Goal: Information Seeking & Learning: Learn about a topic

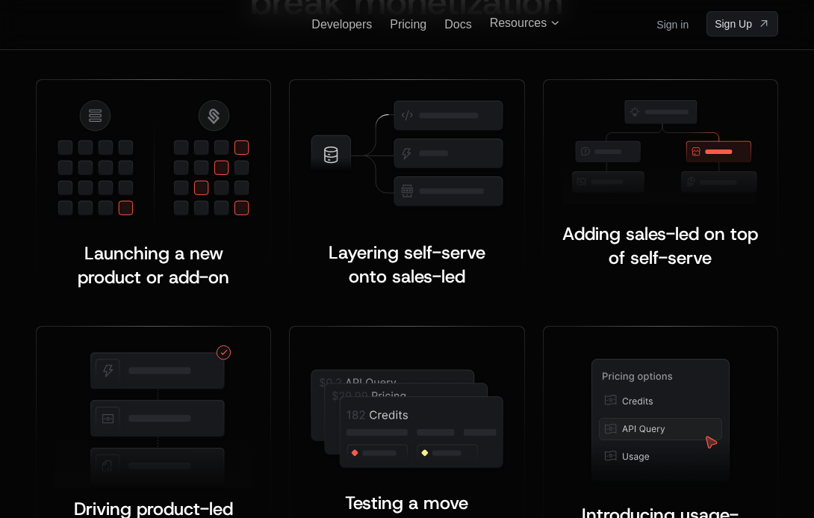
scroll to position [2771, 0]
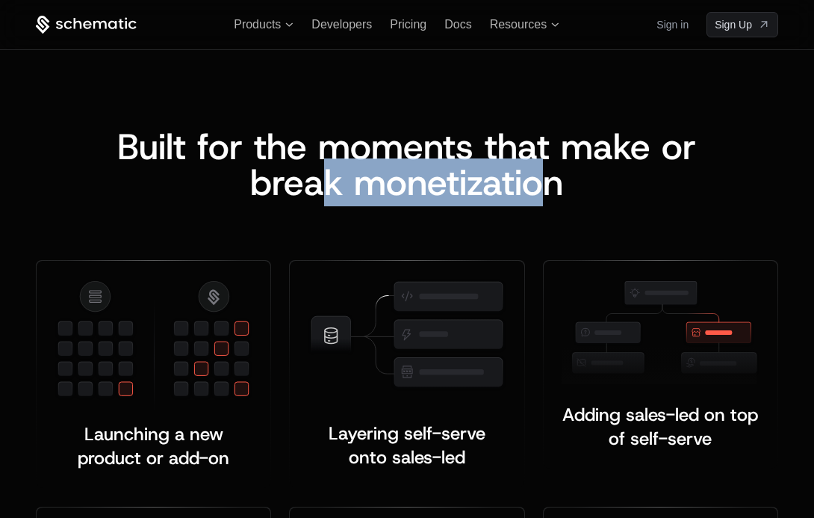
drag, startPoint x: 322, startPoint y: 173, endPoint x: 552, endPoint y: 180, distance: 230.2
click at [552, 180] on span "reak monetization" at bounding box center [417, 182] width 291 height 48
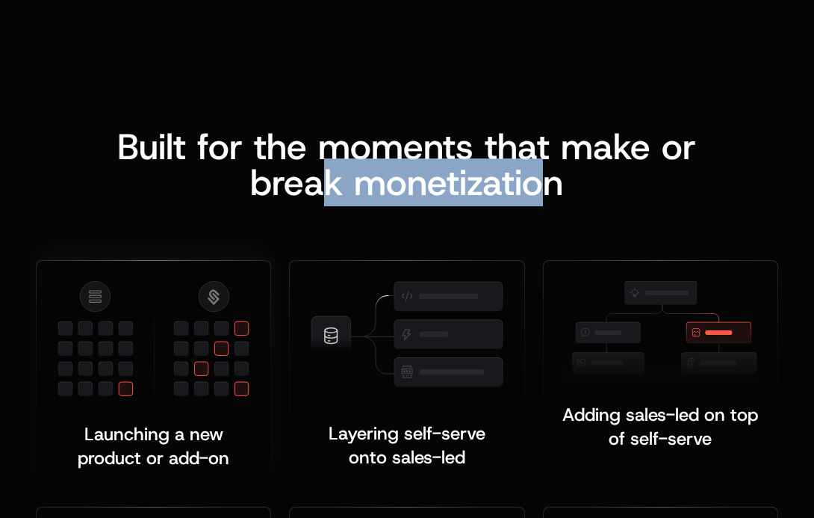
scroll to position [2974, 0]
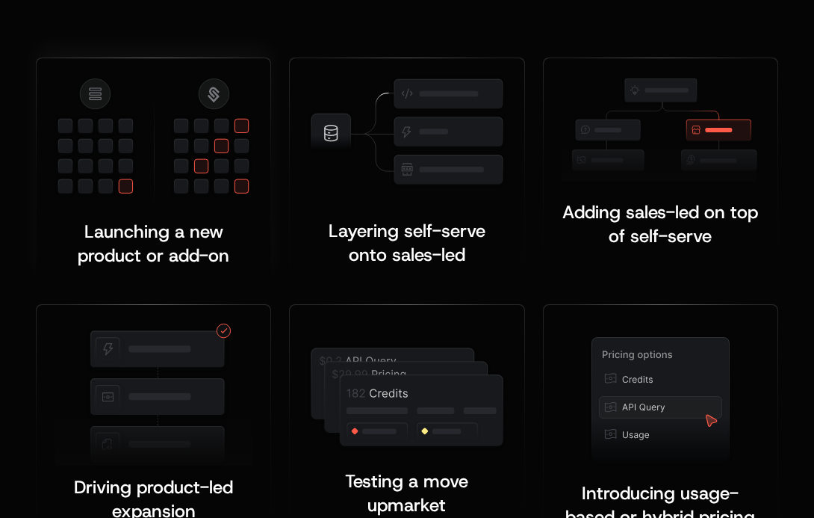
drag, startPoint x: 52, startPoint y: 268, endPoint x: 251, endPoint y: 268, distance: 198.7
click at [251, 268] on div "Launching a new product or add-on ﻿" at bounding box center [154, 172] width 234 height 228
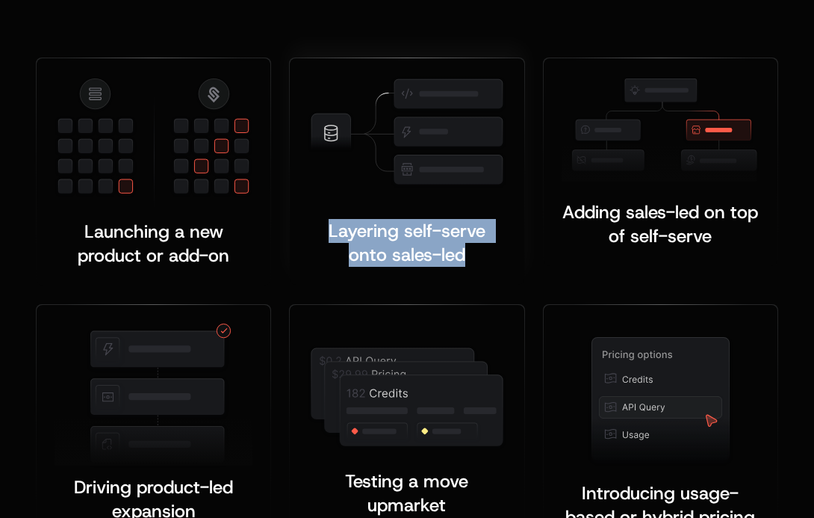
drag, startPoint x: 292, startPoint y: 236, endPoint x: 488, endPoint y: 249, distance: 196.1
click at [488, 248] on div "Layering self-serve onto sales-led ﻿ ﻿" at bounding box center [407, 171] width 234 height 226
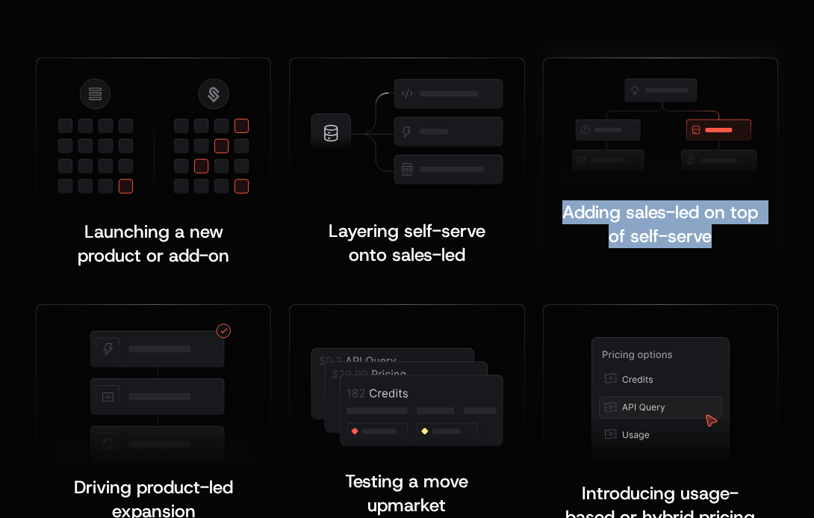
drag, startPoint x: 559, startPoint y: 196, endPoint x: 742, endPoint y: 235, distance: 187.8
click at [742, 235] on div "Adding sales-led on top of self-serve ﻿ ﻿" at bounding box center [661, 162] width 234 height 208
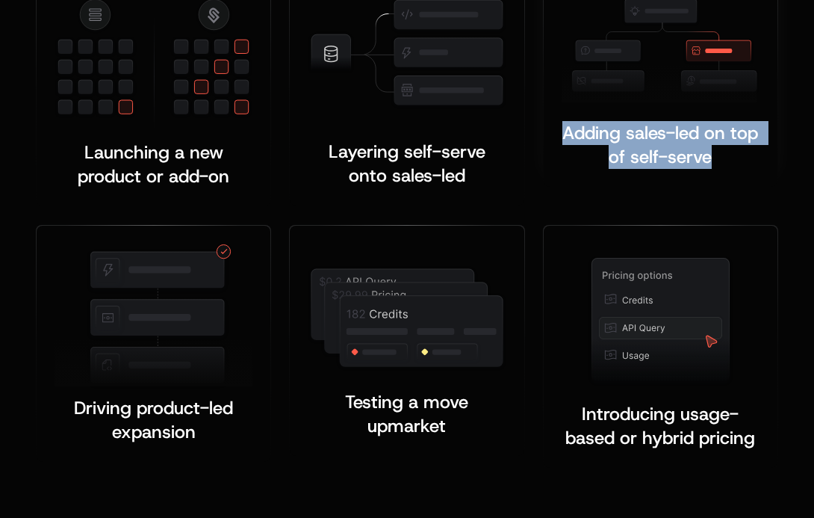
scroll to position [3081, 0]
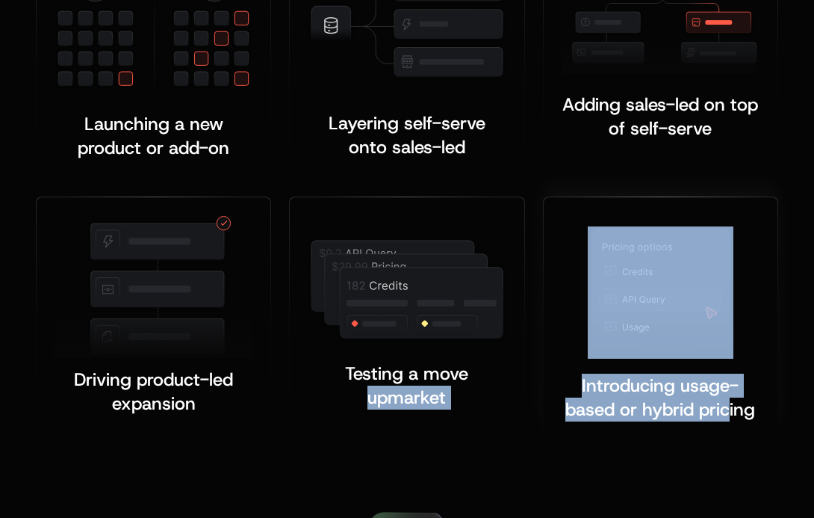
drag, startPoint x: 516, startPoint y: 379, endPoint x: 731, endPoint y: 400, distance: 215.3
click at [731, 400] on div "Launching a new product or add-on ﻿ Layering self-serve onto sales-led ﻿ ﻿ Addi…" at bounding box center [407, 195] width 742 height 491
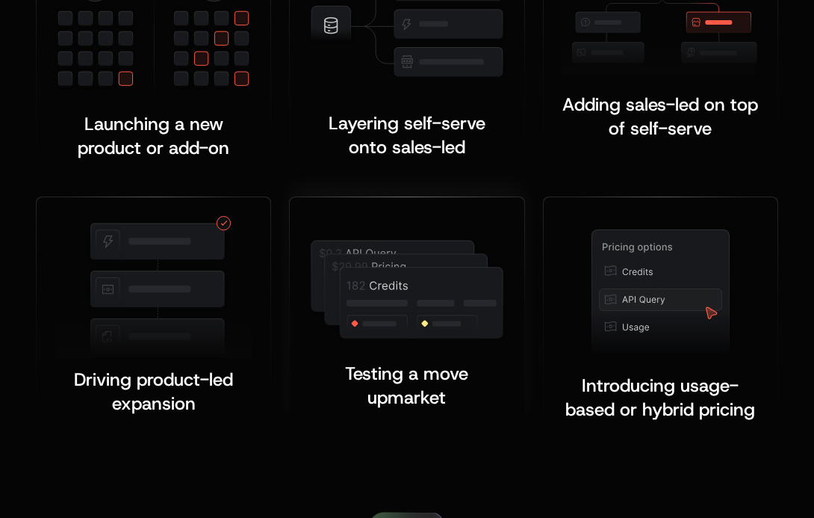
click at [345, 374] on span "Testing a move upmarket" at bounding box center [409, 386] width 128 height 48
click at [346, 375] on span "Testing a move upmarket" at bounding box center [409, 386] width 128 height 48
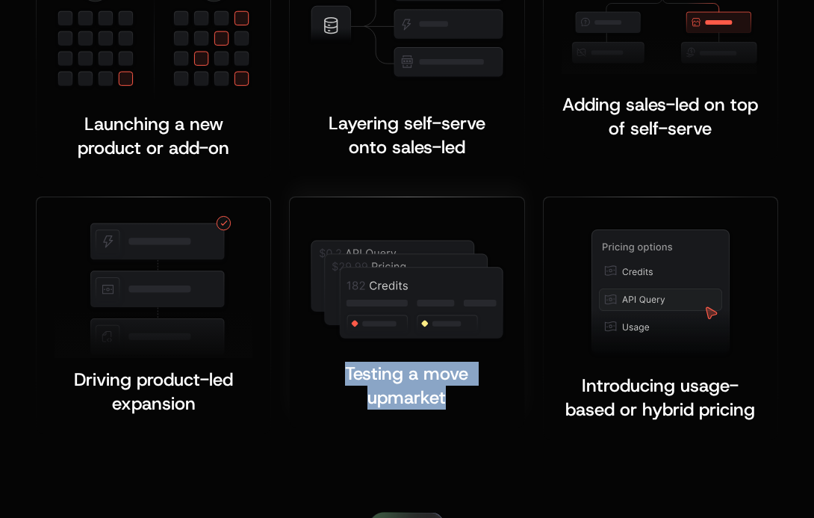
click at [346, 375] on span "Testing a move upmarket" at bounding box center [409, 386] width 128 height 48
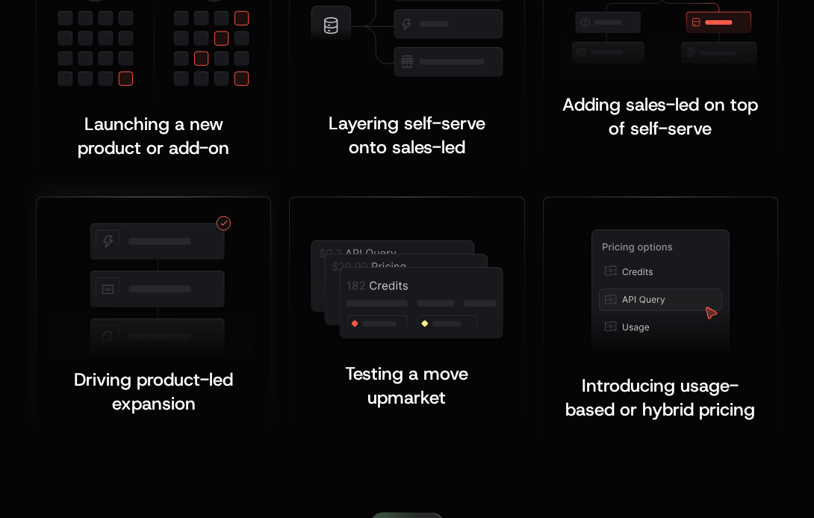
click at [173, 372] on span "Driving product-led expansion" at bounding box center [156, 392] width 164 height 48
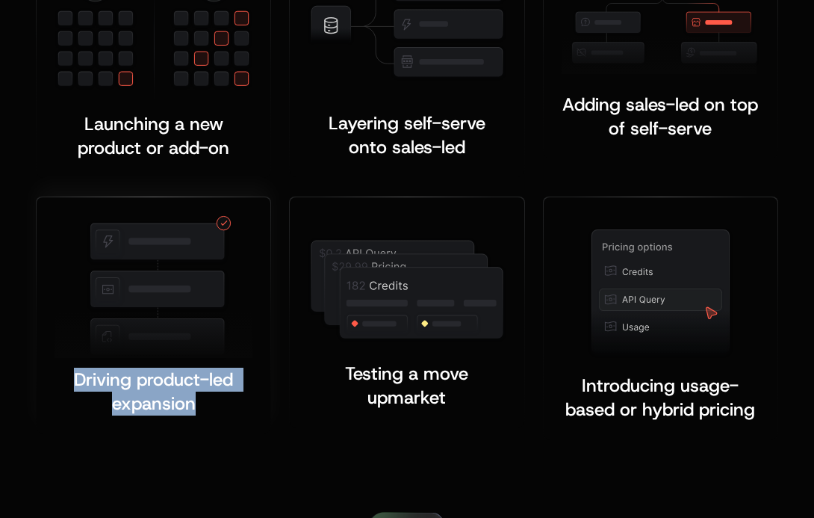
click at [173, 372] on span "Driving product-led expansion" at bounding box center [156, 392] width 164 height 48
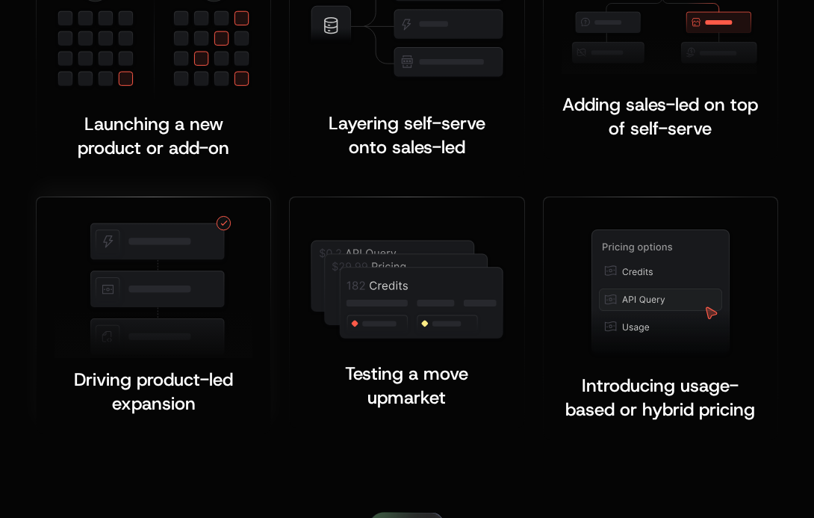
click at [109, 385] on span "Driving product-led expansion" at bounding box center [156, 392] width 164 height 48
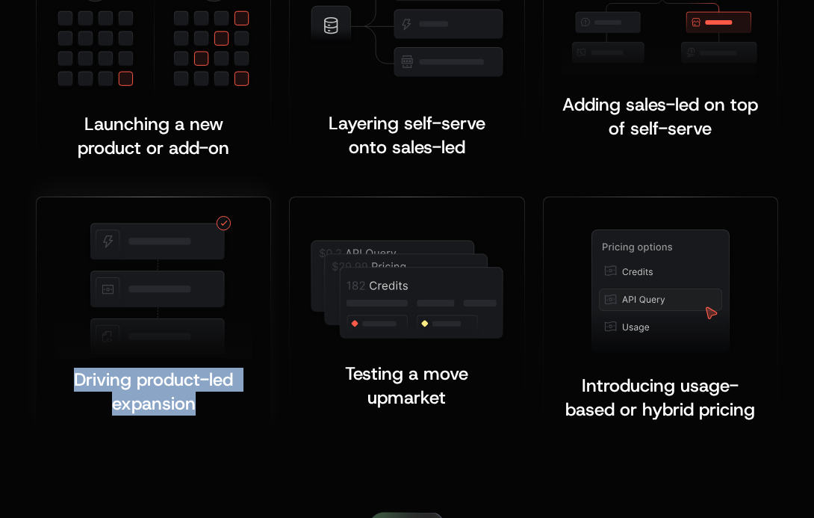
click at [109, 385] on span "Driving product-led expansion" at bounding box center [156, 392] width 164 height 48
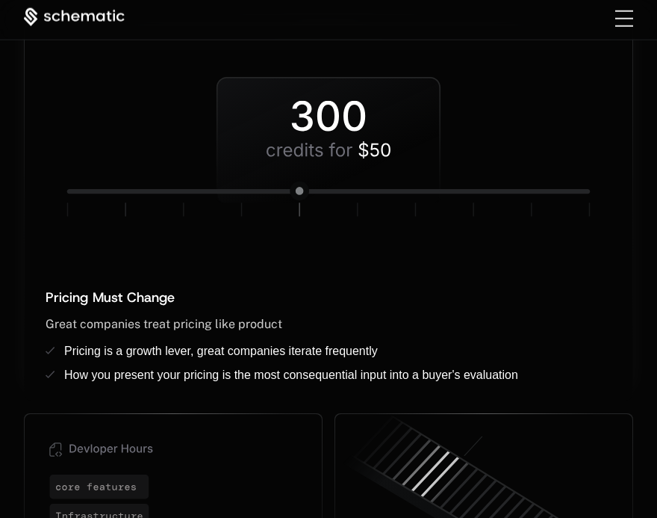
scroll to position [1103, 0]
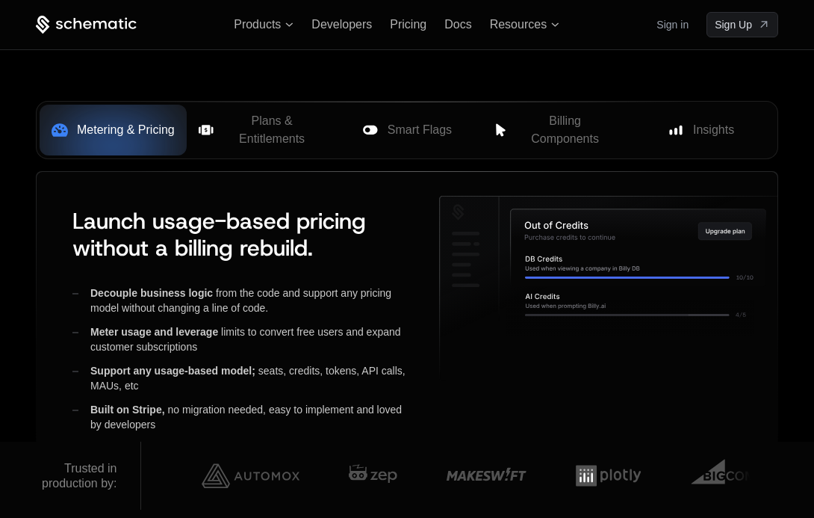
scroll to position [669, 0]
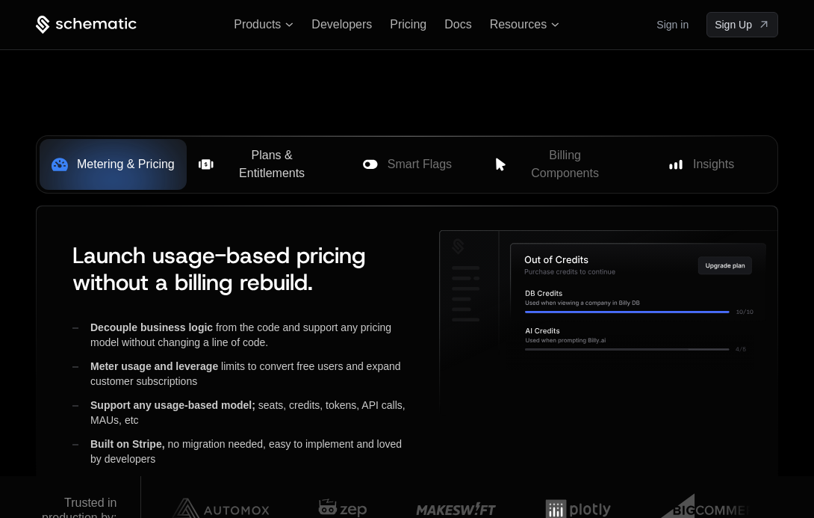
click at [235, 176] on span "Plans & Entitlements" at bounding box center [272, 164] width 99 height 36
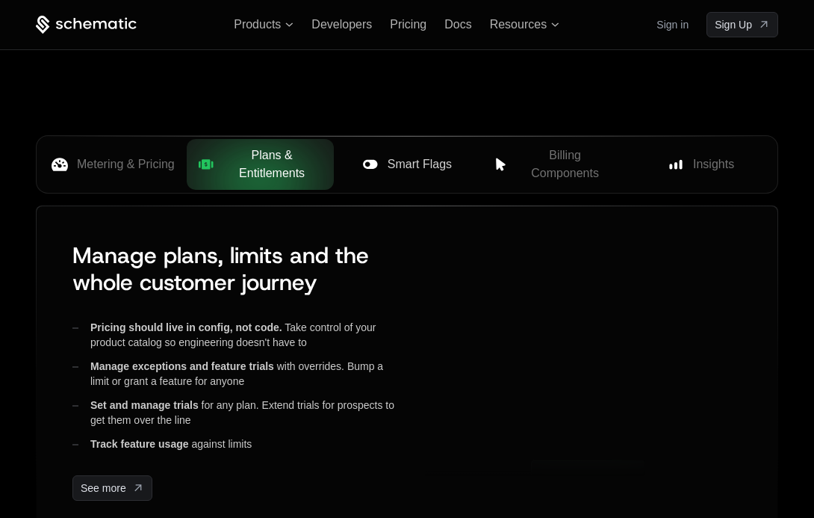
click at [432, 175] on button "Smart Flags" at bounding box center [407, 164] width 147 height 51
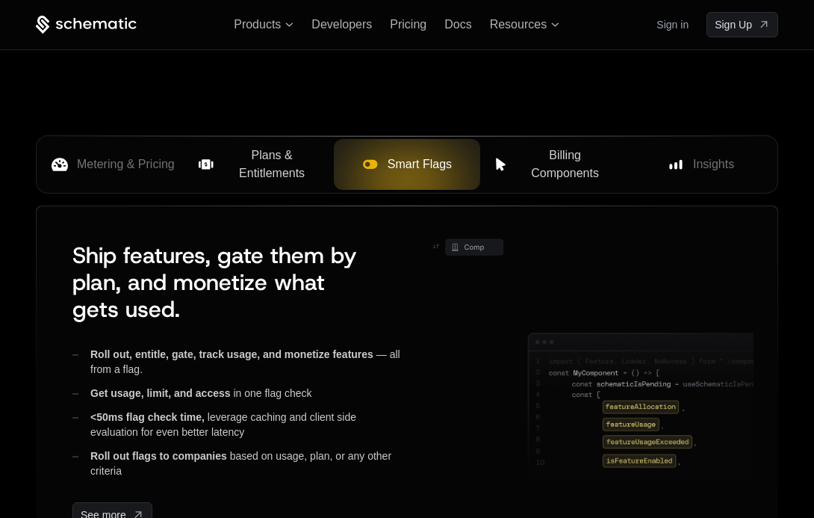
click at [543, 159] on span "Billing Components" at bounding box center [565, 164] width 101 height 36
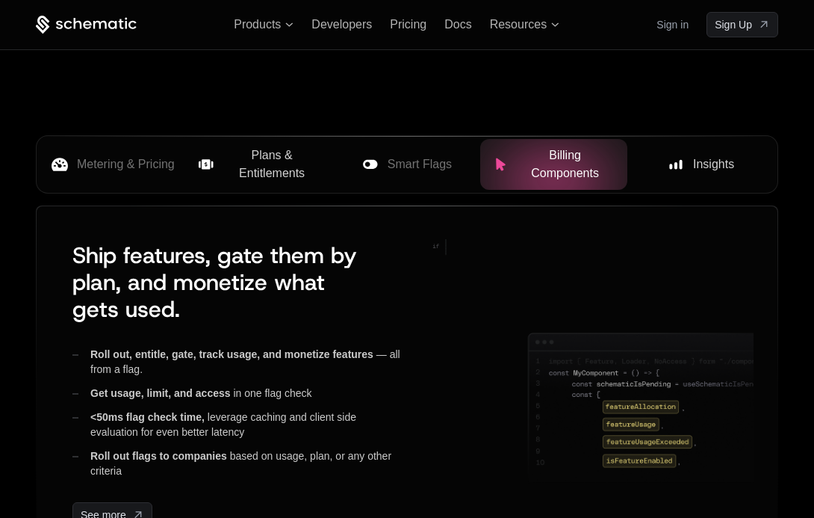
click at [661, 163] on div "Insights" at bounding box center [700, 164] width 123 height 18
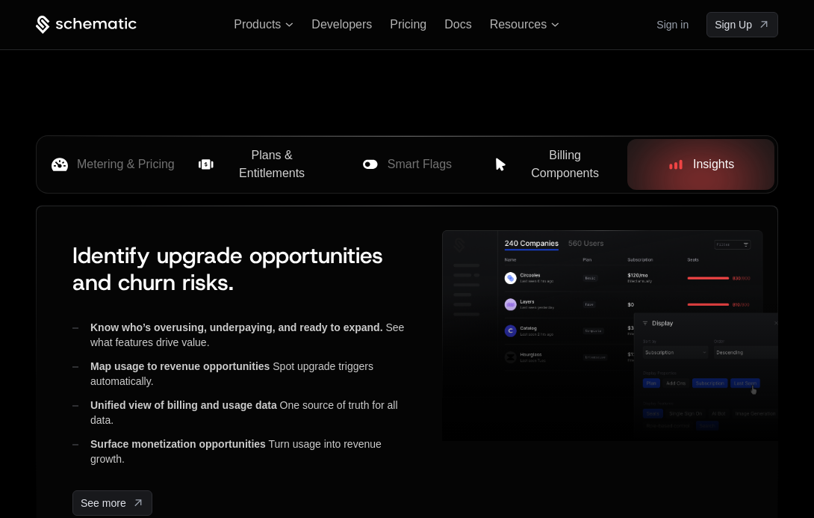
click at [553, 168] on span "Billing Components" at bounding box center [565, 164] width 101 height 36
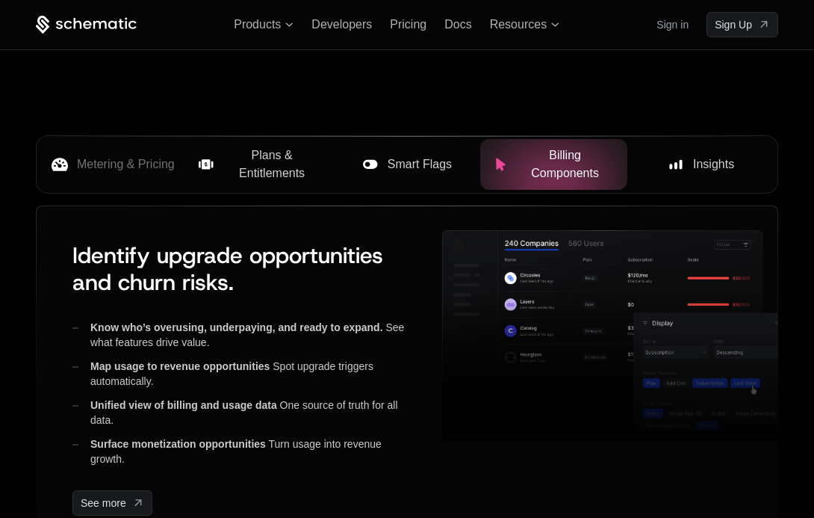
click at [394, 168] on span "Smart Flags" at bounding box center [420, 164] width 64 height 18
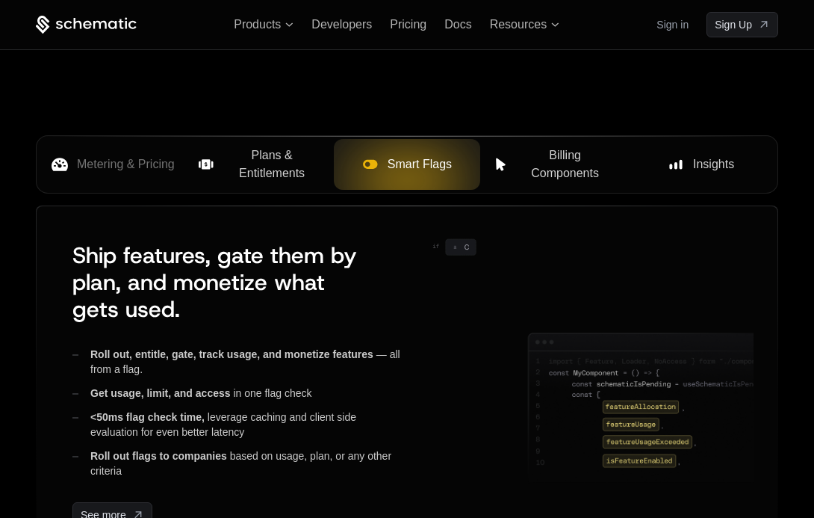
click at [359, 165] on div "Smart Flags" at bounding box center [407, 164] width 123 height 18
click at [263, 161] on span "Plans & Entitlements" at bounding box center [272, 164] width 99 height 36
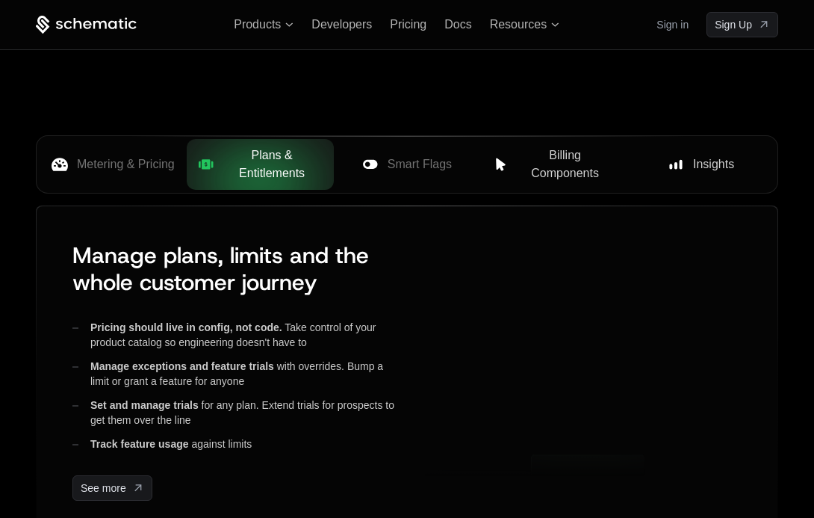
click at [161, 164] on span "Metering & Pricing" at bounding box center [126, 164] width 98 height 18
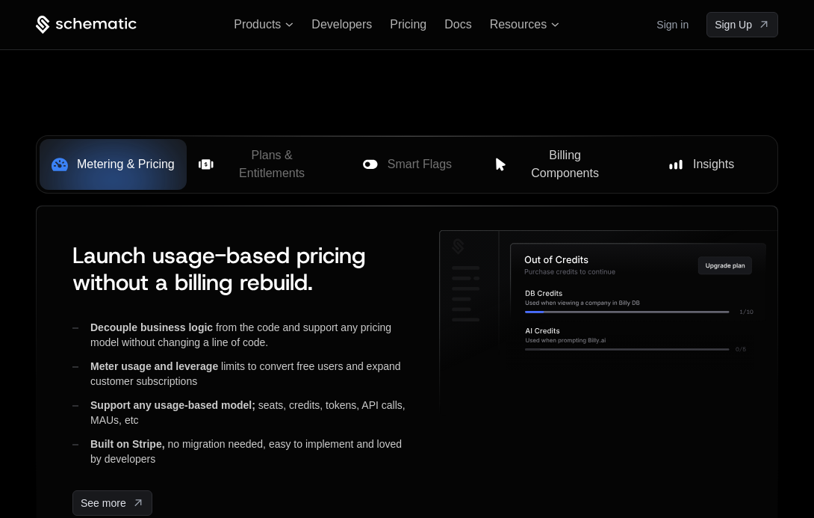
click at [657, 163] on div "Insights" at bounding box center [700, 164] width 123 height 18
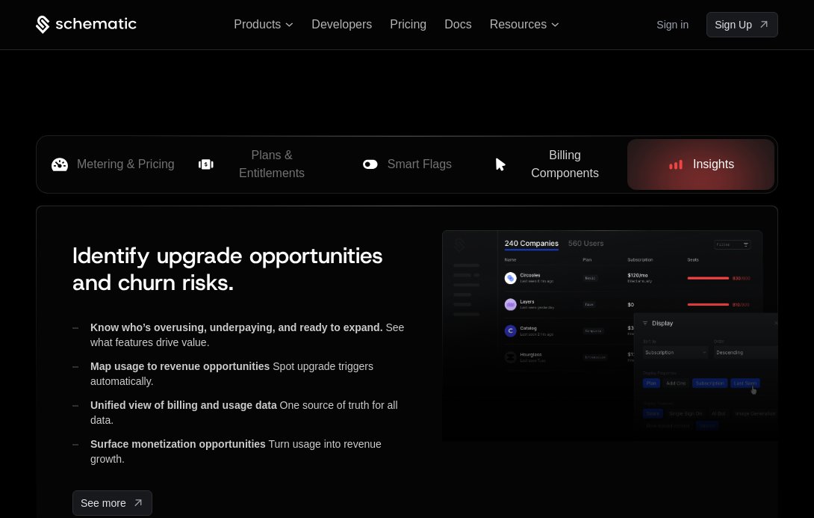
click at [568, 184] on button "Billing Components" at bounding box center [553, 164] width 147 height 51
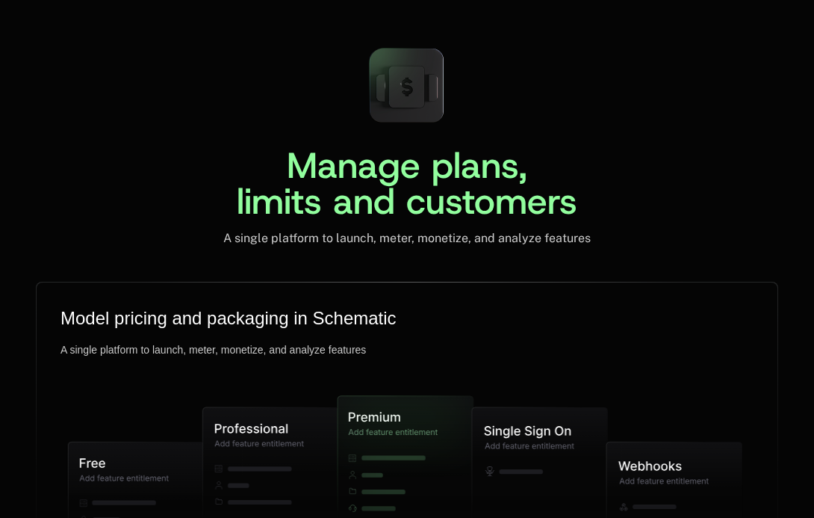
scroll to position [3685, 0]
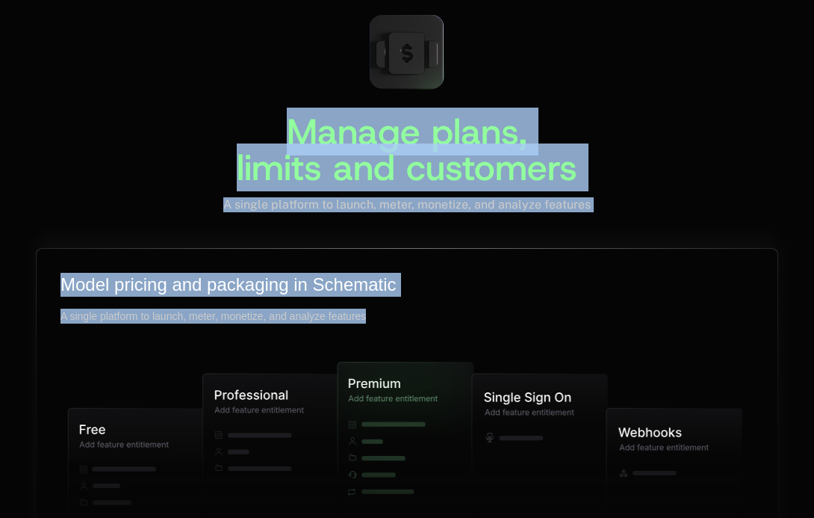
drag, startPoint x: 256, startPoint y: 118, endPoint x: 642, endPoint y: 323, distance: 437.1
click at [642, 323] on div "Manage plans, limits and customers A single platform to launch, meter, monetize…" at bounding box center [407, 435] width 814 height 866
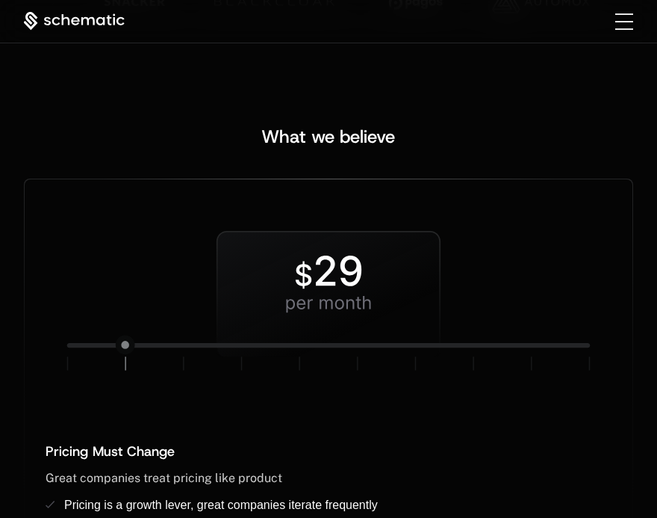
click at [259, 144] on div "What we believe" at bounding box center [329, 137] width 610 height 24
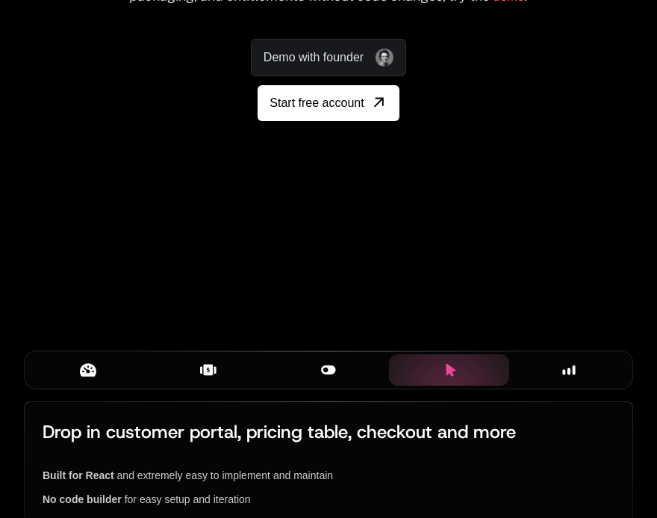
scroll to position [0, 0]
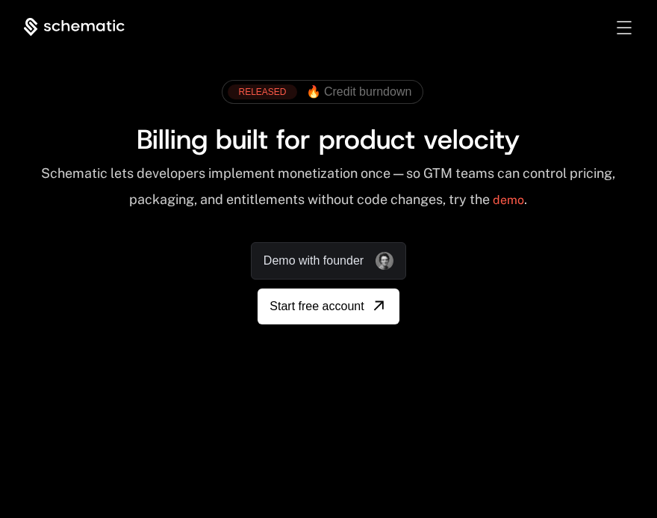
click at [98, 28] on icon at bounding box center [100, 27] width 8 height 8
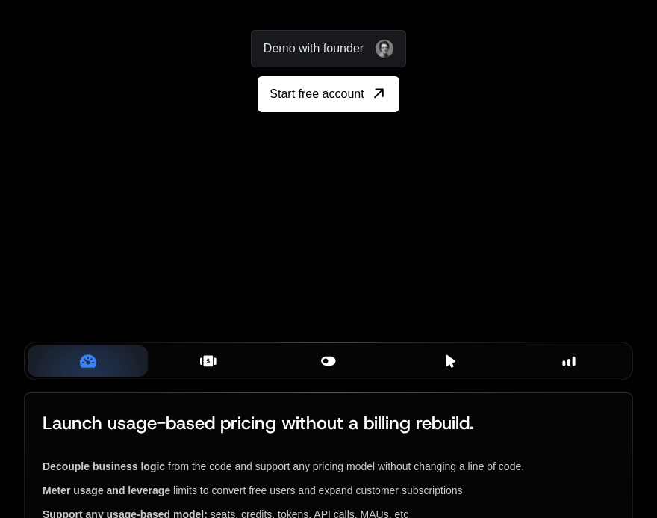
scroll to position [201, 0]
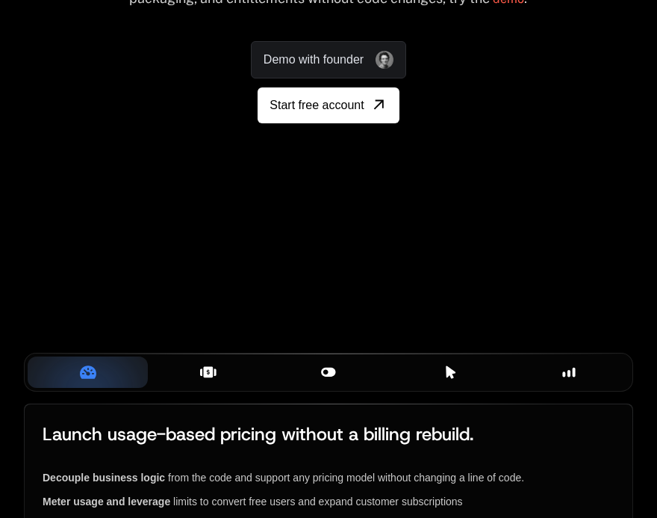
click at [218, 366] on div "Plans & Entitlements" at bounding box center [208, 372] width 96 height 16
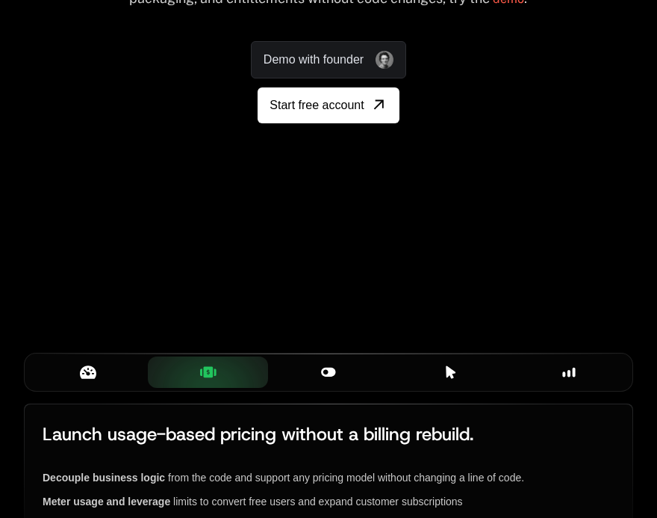
click at [341, 371] on div "Smart Flags" at bounding box center [328, 372] width 96 height 16
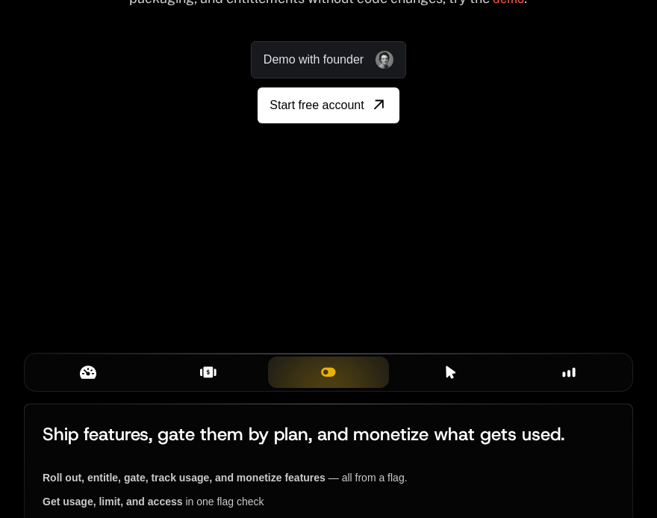
click at [464, 385] on button "Billing Components" at bounding box center [449, 371] width 120 height 31
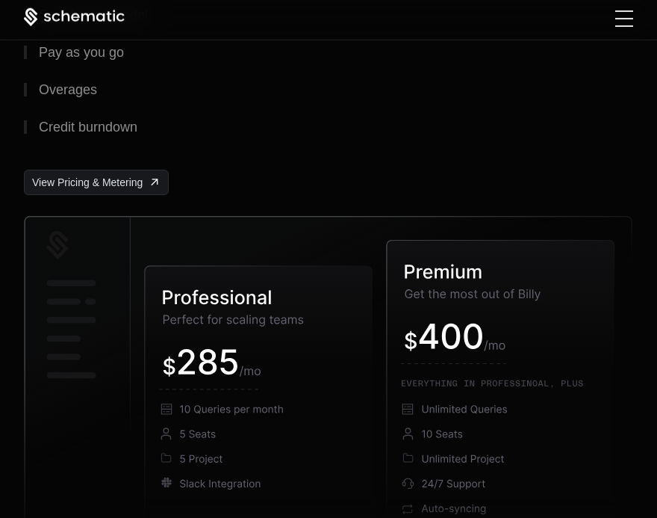
scroll to position [2606, 0]
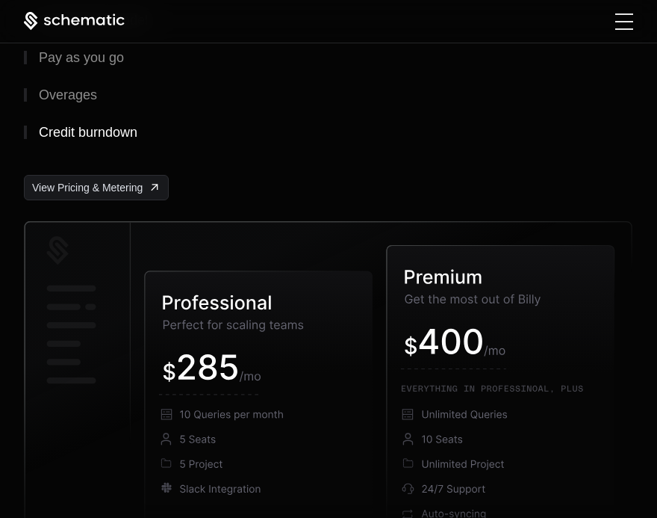
click at [93, 134] on div "Credit burndown" at bounding box center [88, 131] width 99 height 13
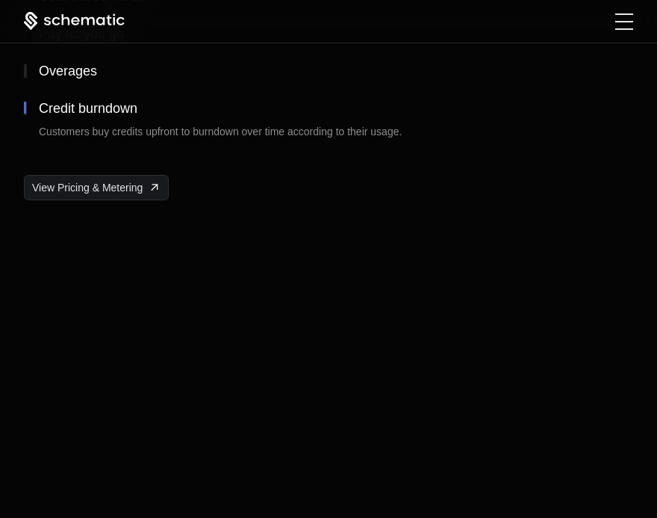
click at [68, 81] on button "Overages" at bounding box center [329, 70] width 610 height 37
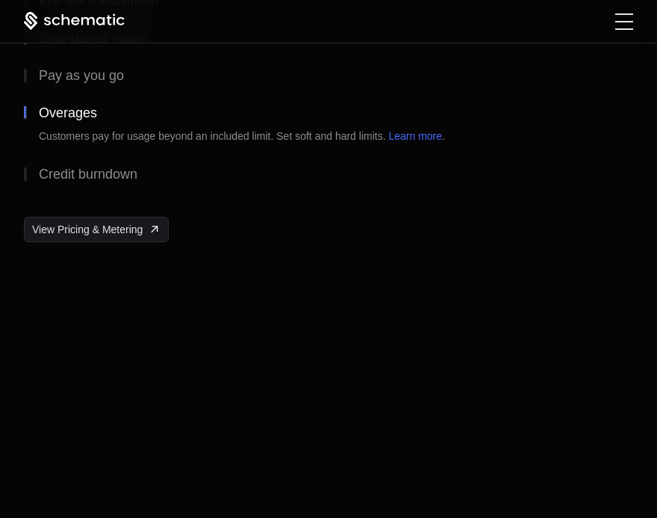
scroll to position [2520, 0]
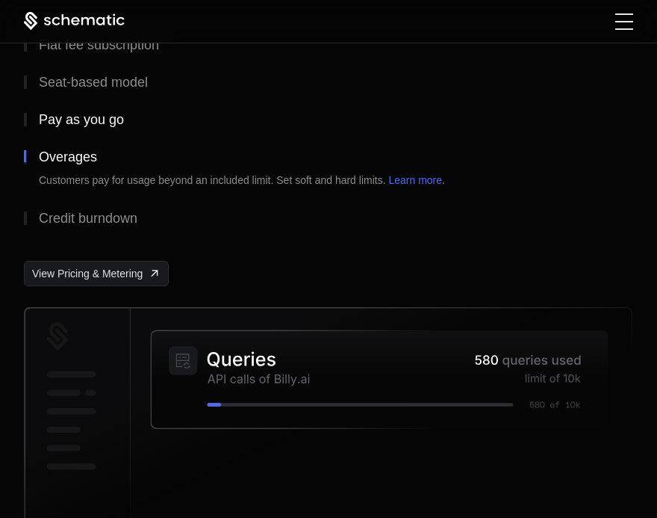
click at [64, 113] on div "Pay as you go" at bounding box center [81, 119] width 85 height 13
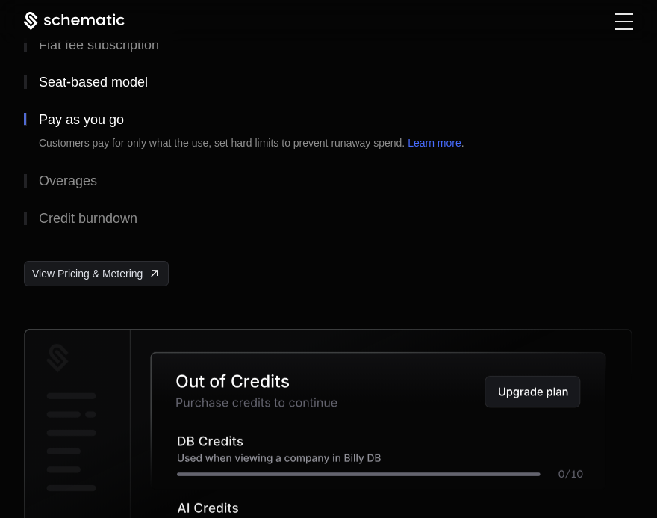
click at [79, 75] on div "Seat-based model" at bounding box center [93, 81] width 109 height 13
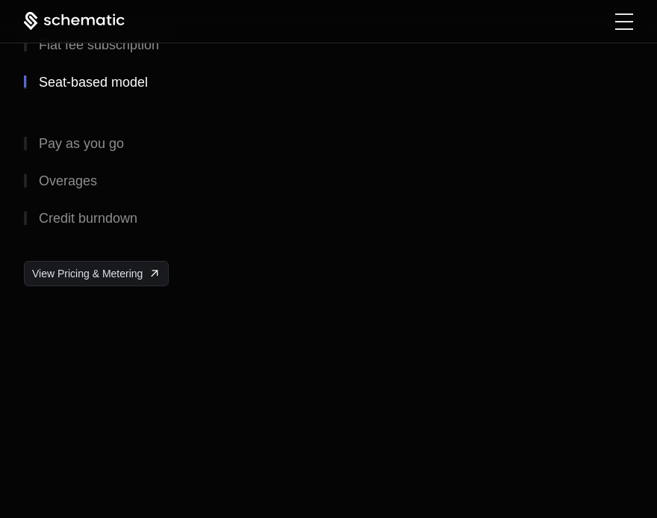
scroll to position [2443, 0]
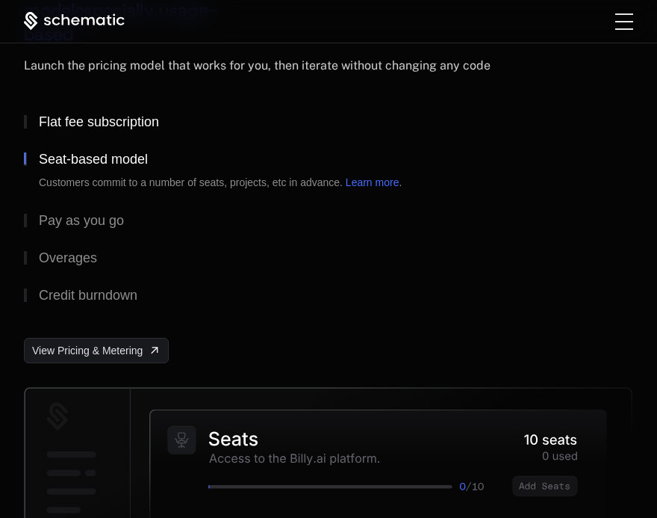
click at [81, 110] on button "Flat fee subscription" at bounding box center [329, 121] width 610 height 37
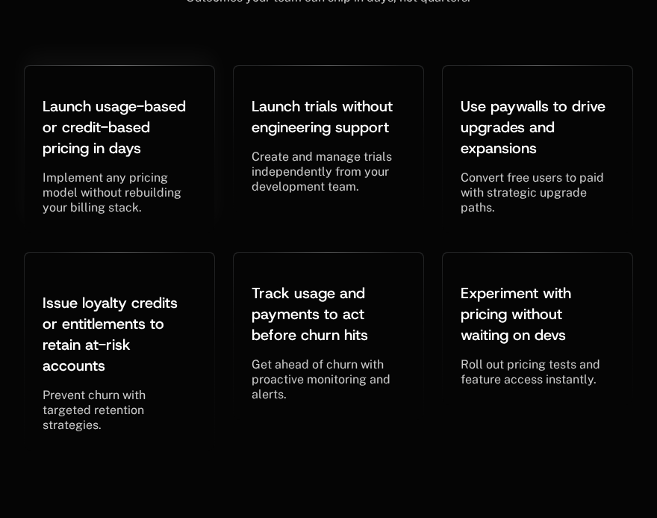
scroll to position [5716, 0]
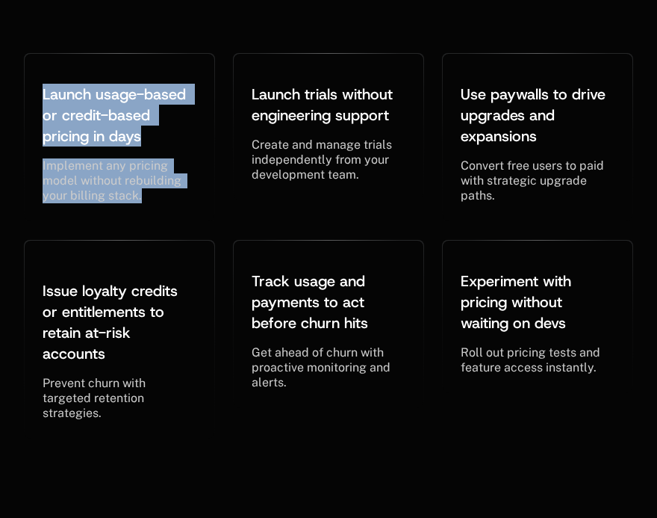
drag, startPoint x: 43, startPoint y: 81, endPoint x: 163, endPoint y: 235, distance: 195.9
click at [163, 235] on div "Launch usage-based or credit-based pricing in days ﻿ ﻿ Implement any pricing mo…" at bounding box center [329, 246] width 610 height 386
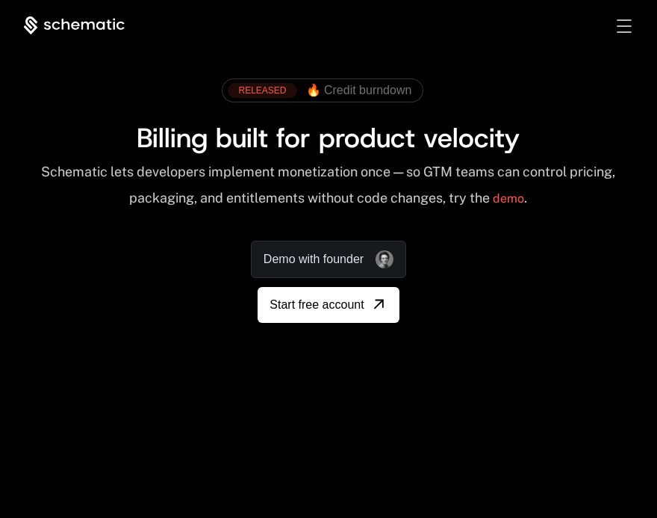
scroll to position [0, 0]
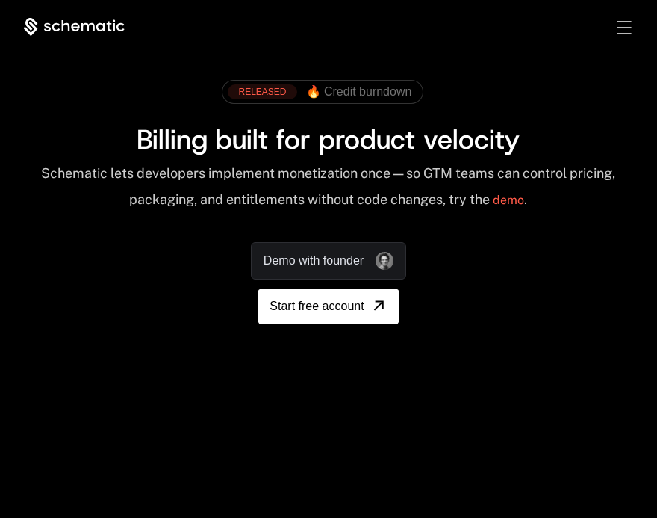
click at [627, 21] on span "Toggle menu" at bounding box center [624, 21] width 14 height 1
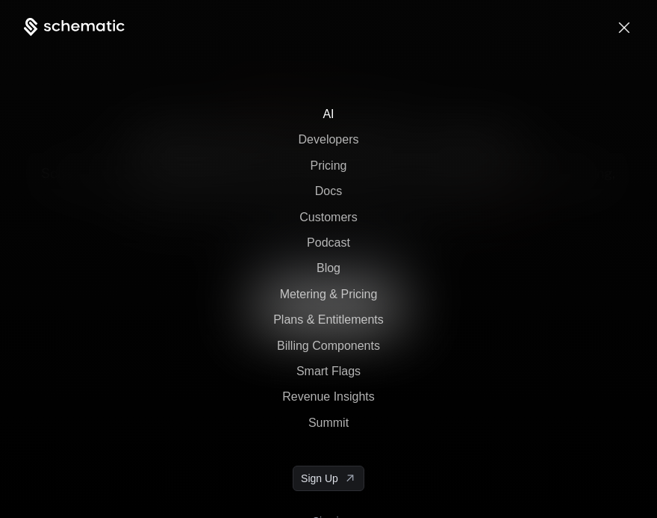
click at [329, 117] on span "AI" at bounding box center [328, 114] width 11 height 13
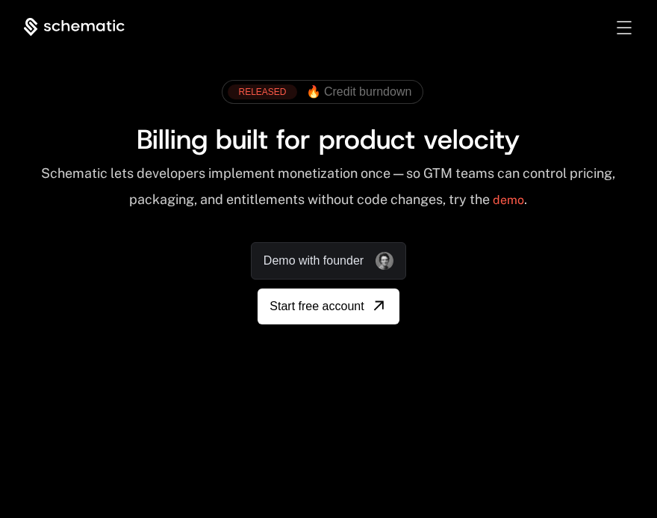
click at [628, 30] on div "Toggle menu" at bounding box center [624, 27] width 14 height 13
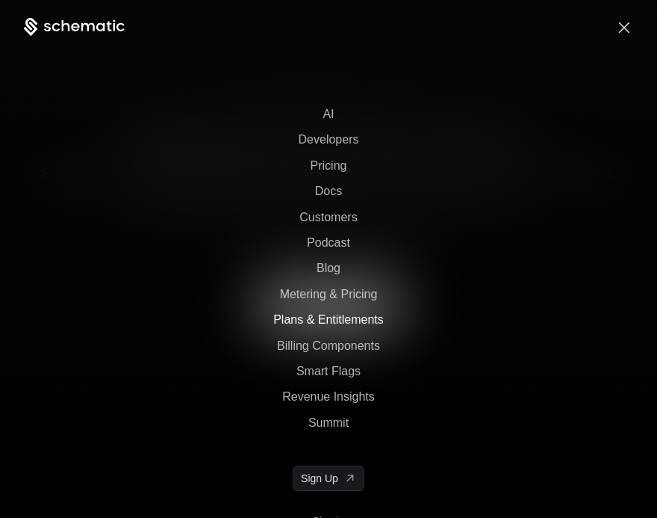
click at [312, 323] on span "Plans & Entitlements" at bounding box center [328, 319] width 111 height 13
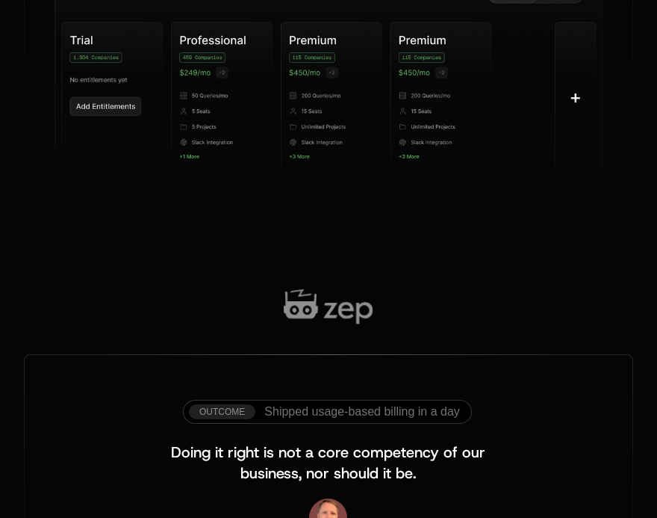
click at [194, 151] on img at bounding box center [329, 77] width 548 height 236
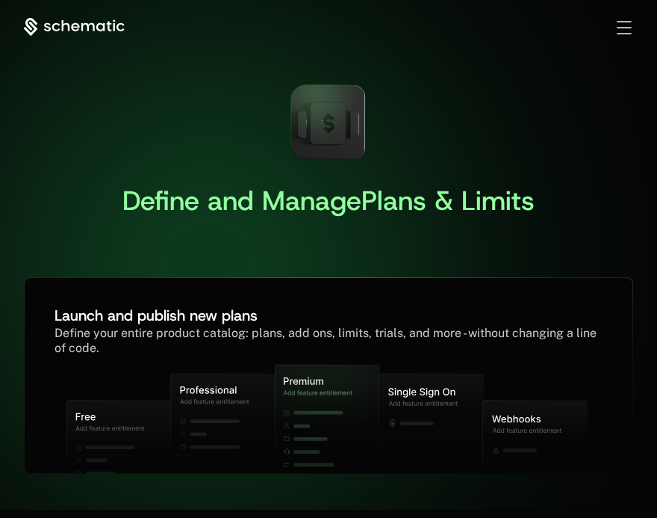
click at [616, 31] on div "Sign in Sign Up" at bounding box center [613, 27] width 42 height 16
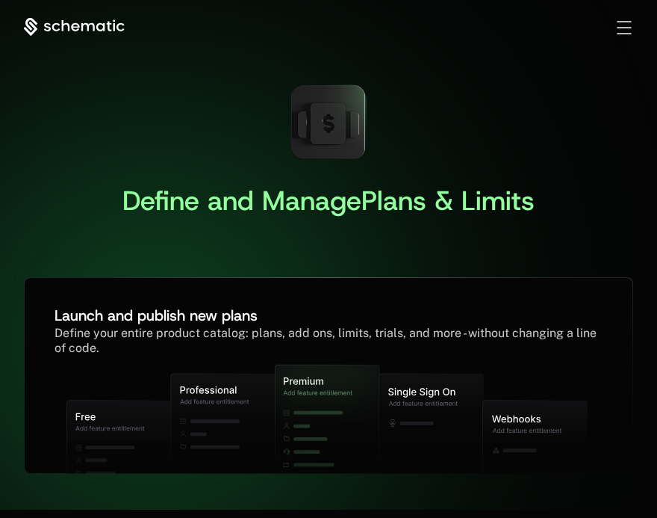
click at [619, 30] on div "Toggle menu" at bounding box center [624, 27] width 14 height 13
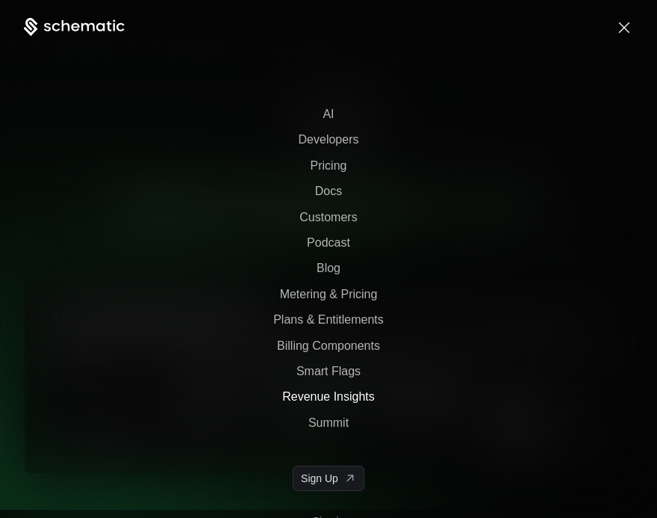
click at [323, 391] on span "Revenue Insights" at bounding box center [328, 396] width 93 height 13
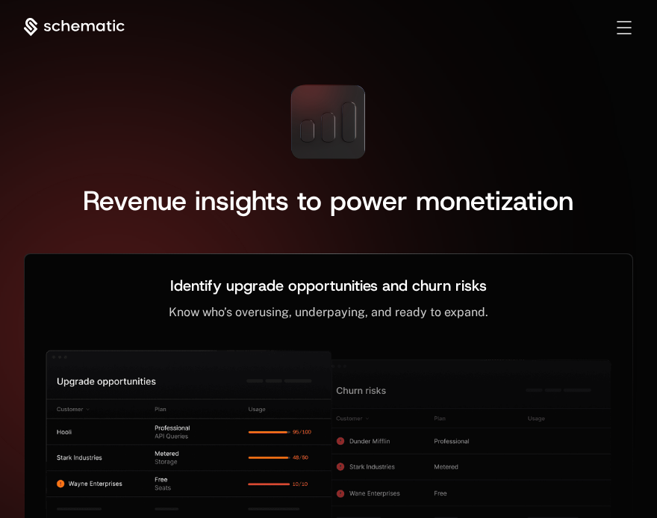
click at [74, 22] on icon at bounding box center [74, 27] width 101 height 19
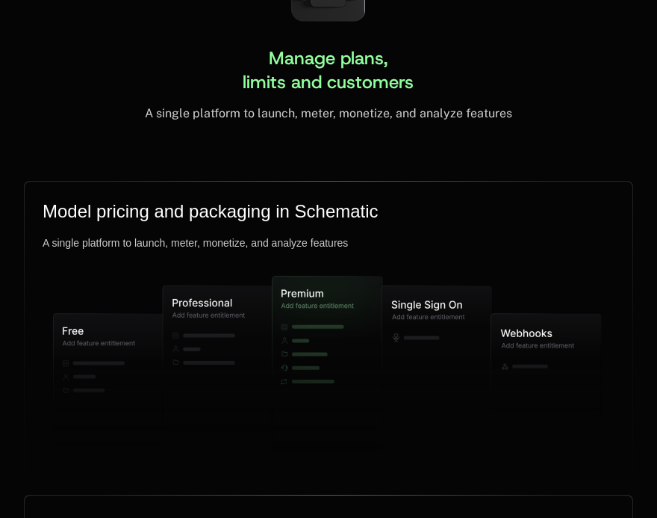
scroll to position [4033, 0]
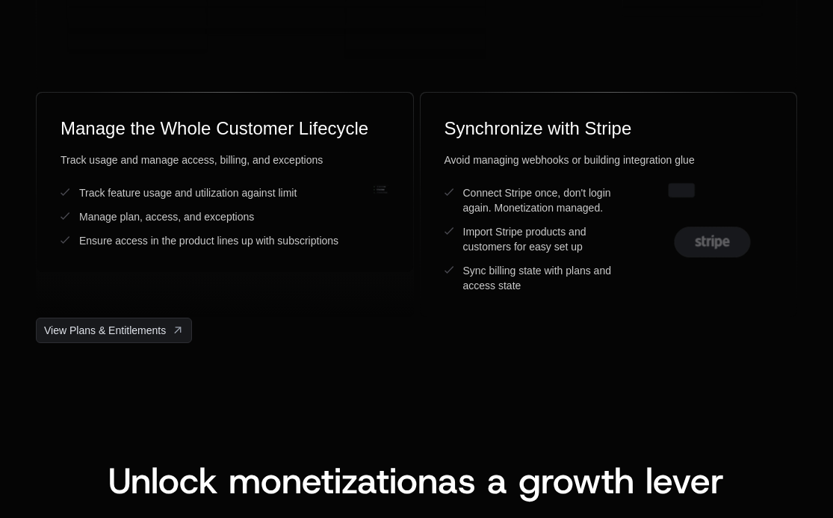
scroll to position [4042, 0]
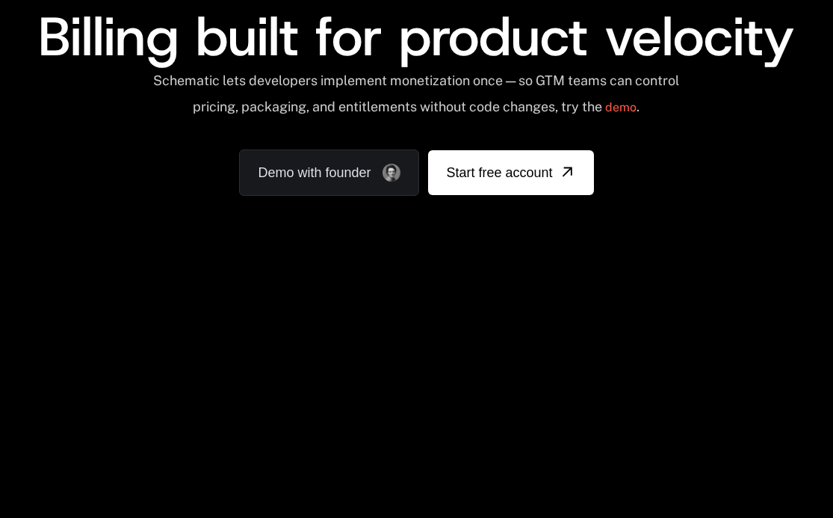
scroll to position [74, 0]
